Goal: Browse casually

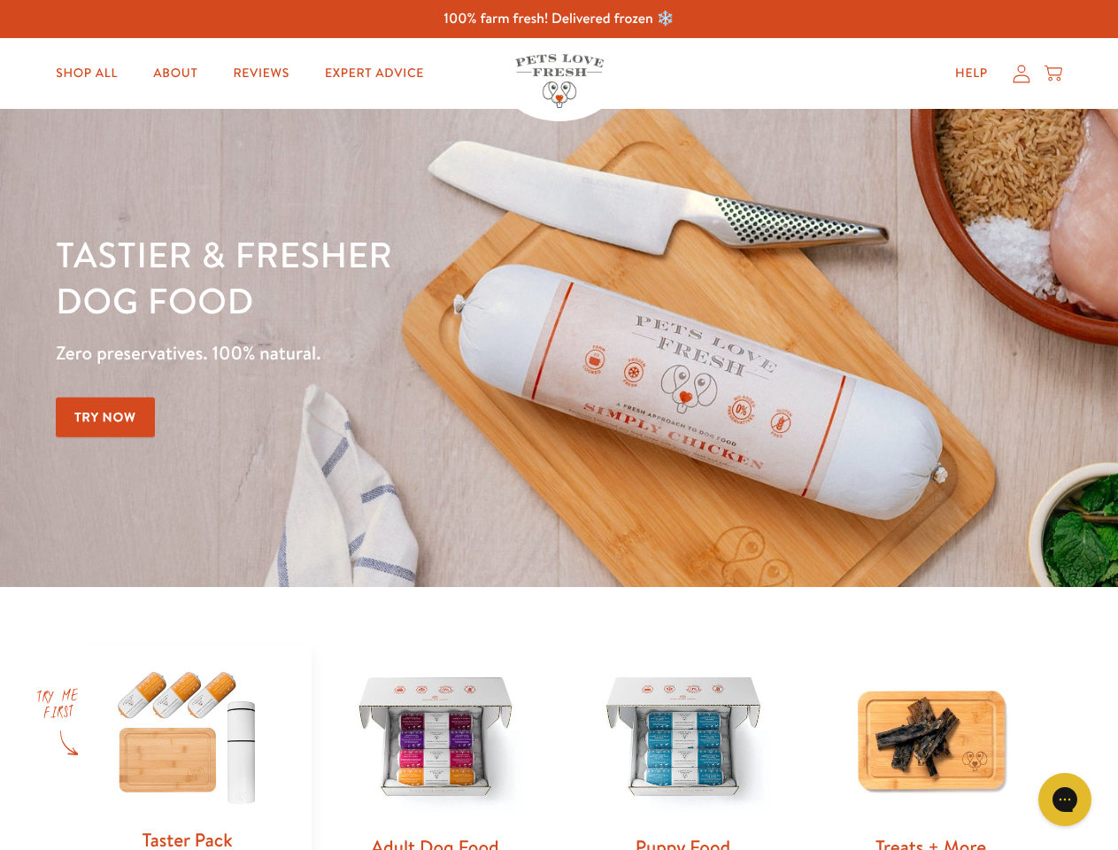
click at [559, 425] on div "Tastier & fresher dog food Zero preservatives. 100% natural. Try Now" at bounding box center [391, 348] width 671 height 234
click at [1065, 799] on icon "Gorgias live chat" at bounding box center [1064, 799] width 17 height 17
